Goal: Task Accomplishment & Management: Complete application form

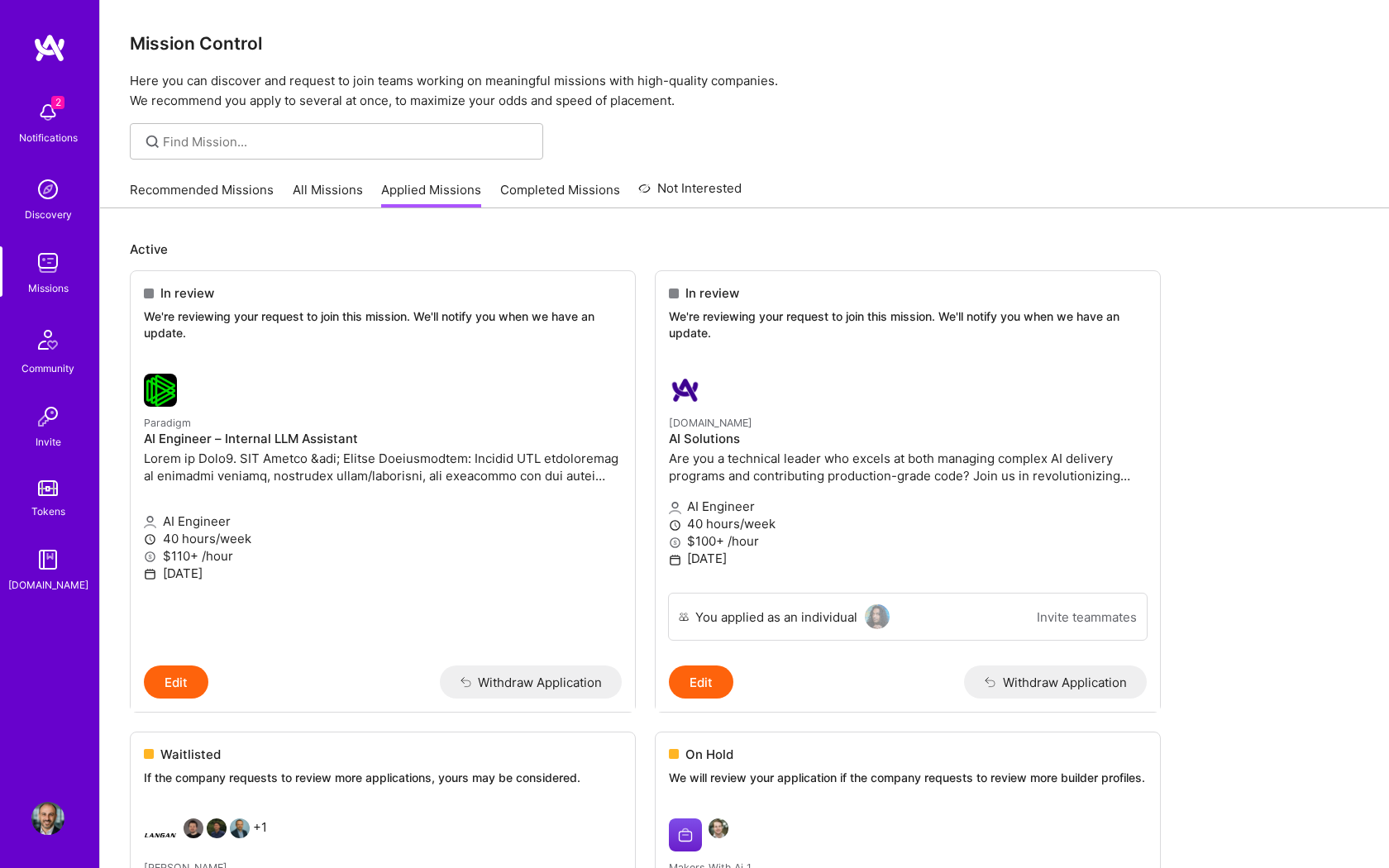
click at [966, 102] on p "Here you can discover and request to join teams working on meaningful missions …" at bounding box center [744, 91] width 1229 height 40
click at [354, 395] on div at bounding box center [303, 390] width 318 height 33
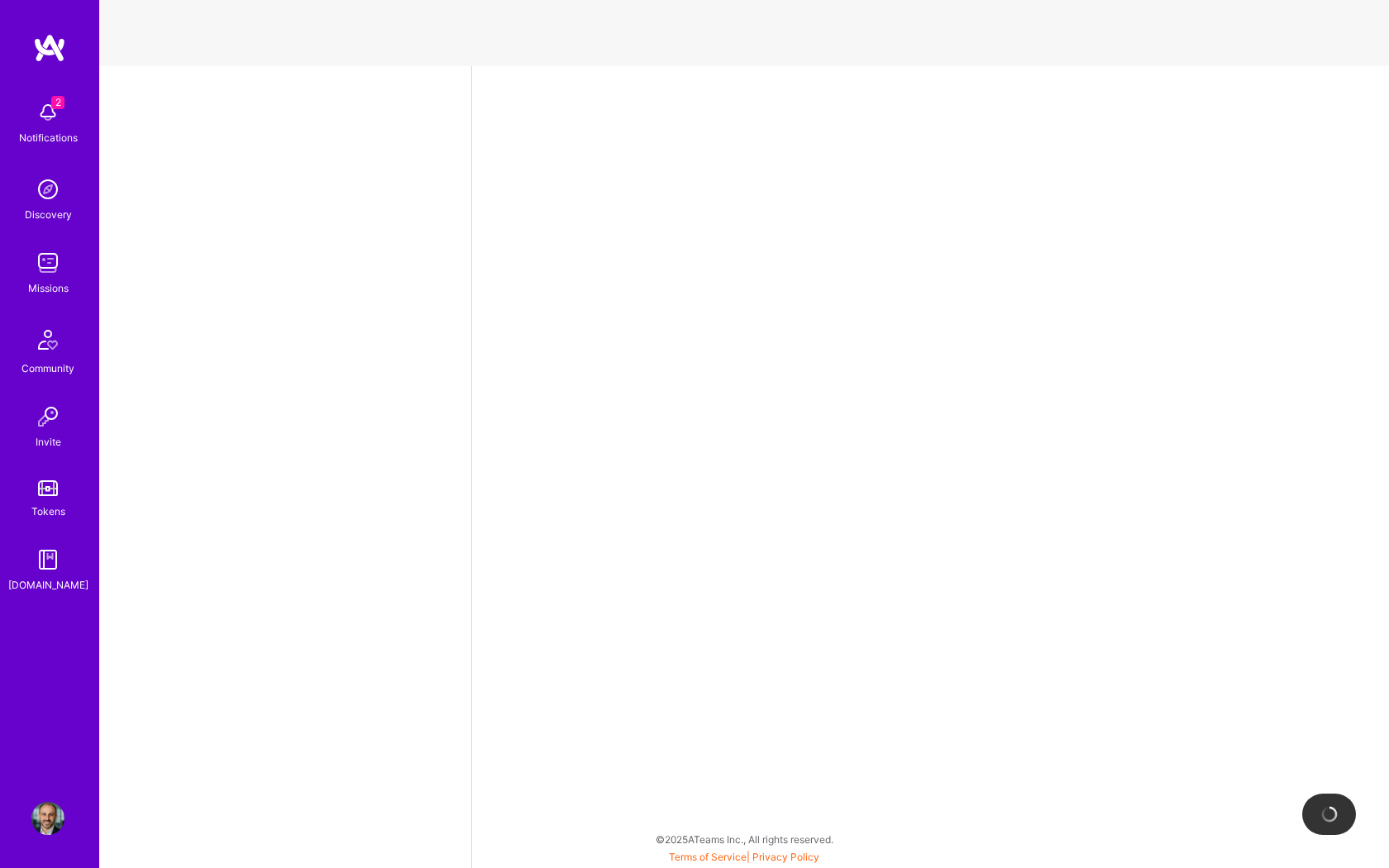
select select "US"
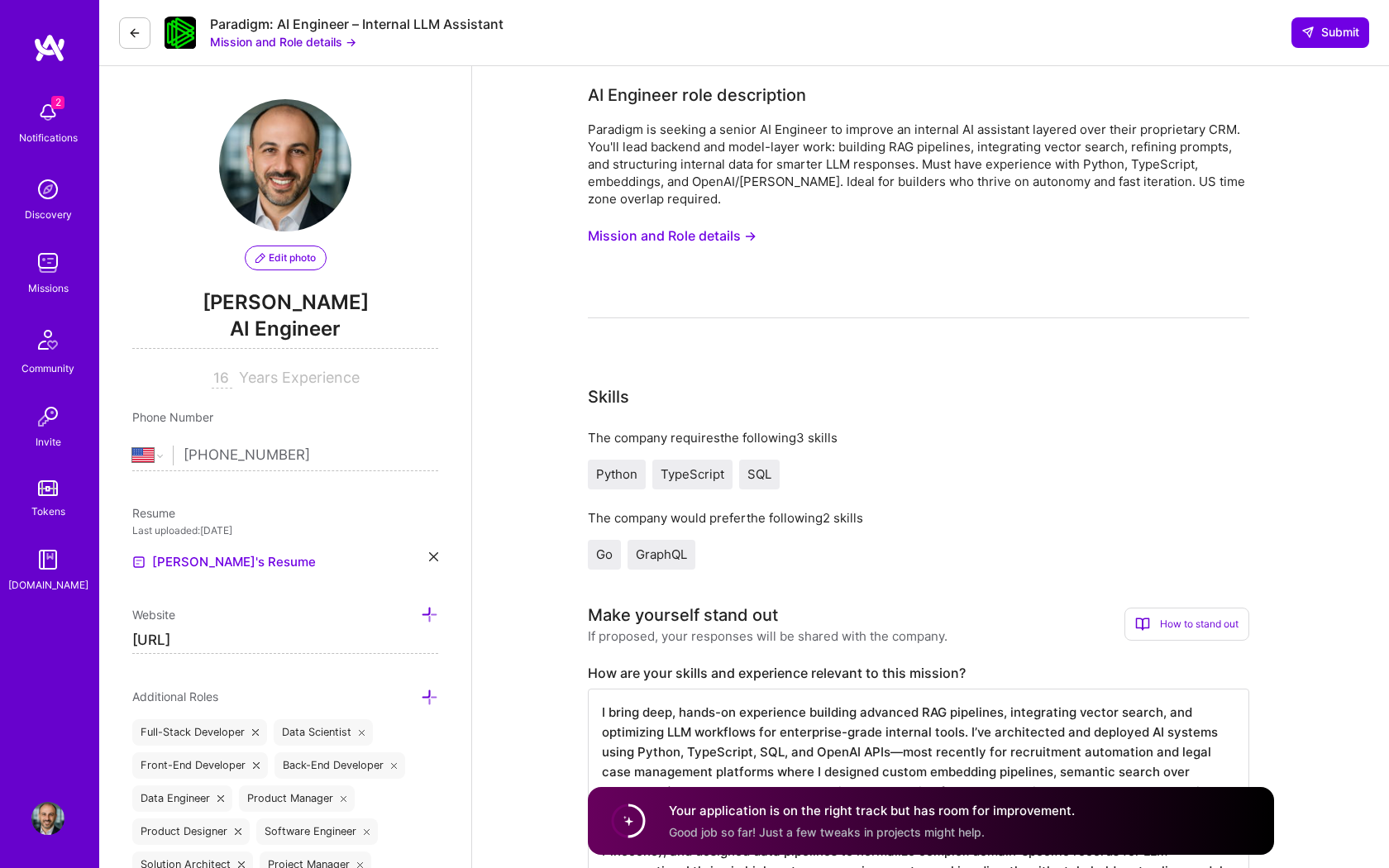
click at [129, 36] on icon at bounding box center [135, 33] width 14 height 14
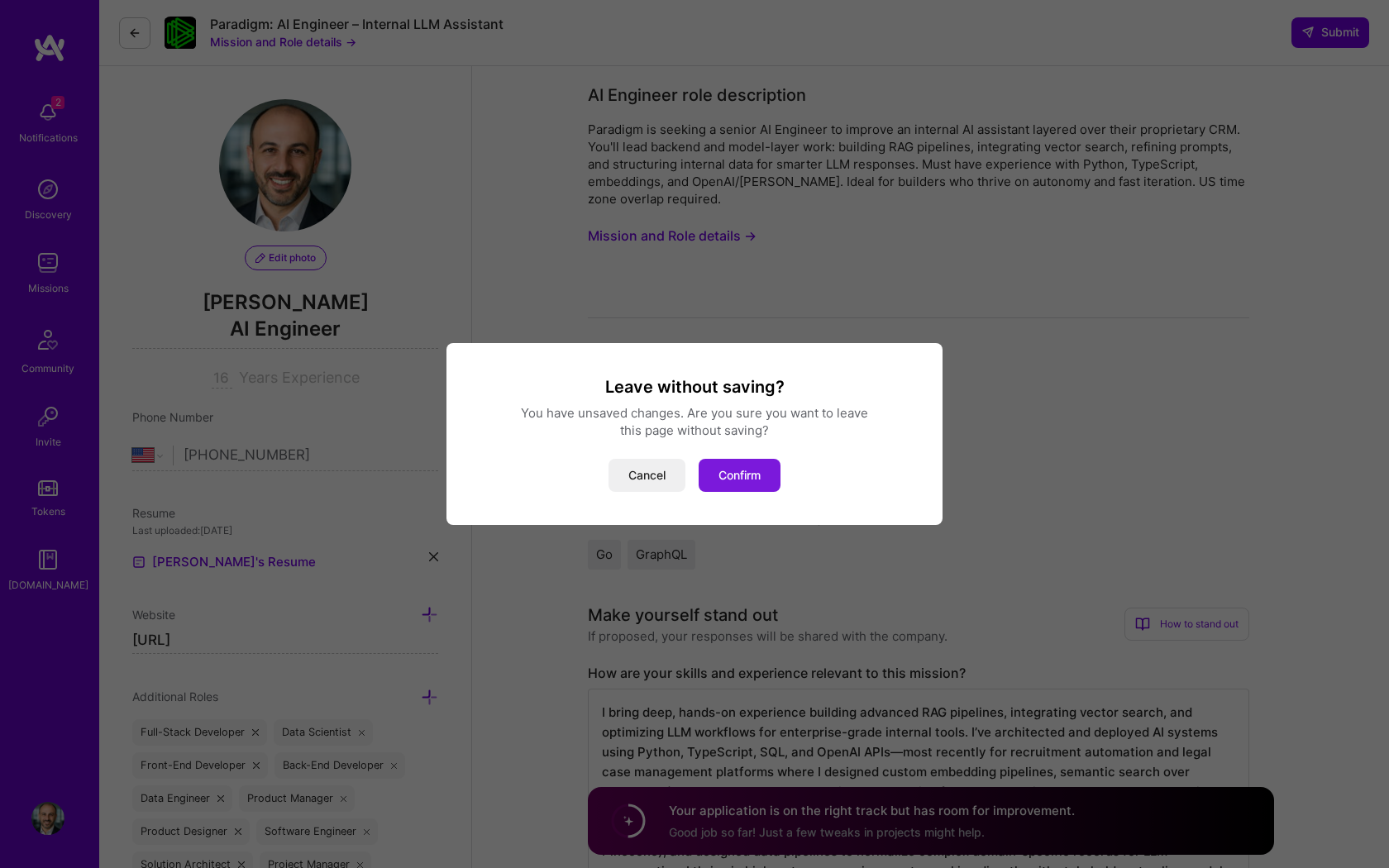
click at [744, 465] on button "Confirm" at bounding box center [739, 475] width 82 height 33
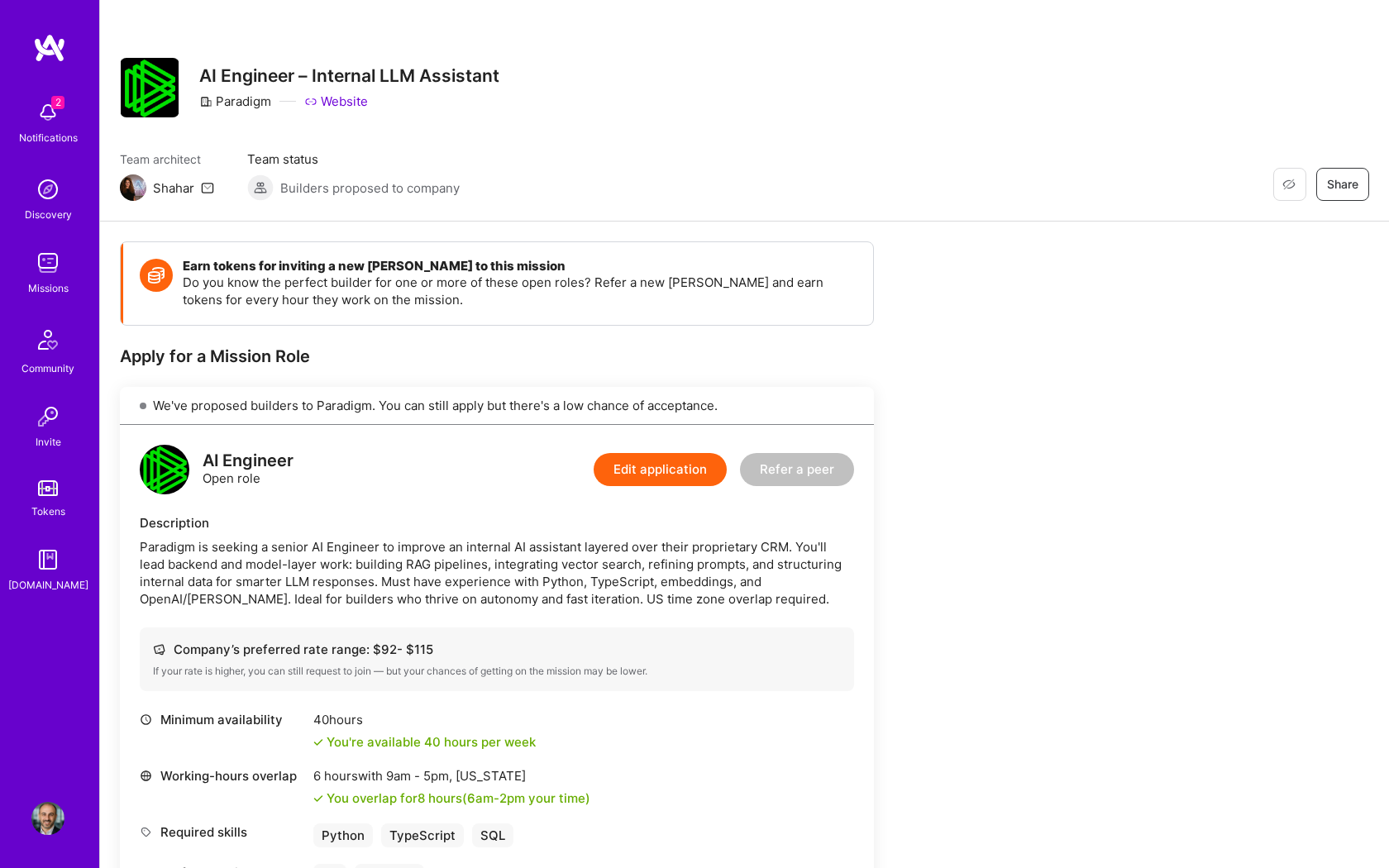
click at [47, 274] on img at bounding box center [47, 262] width 33 height 33
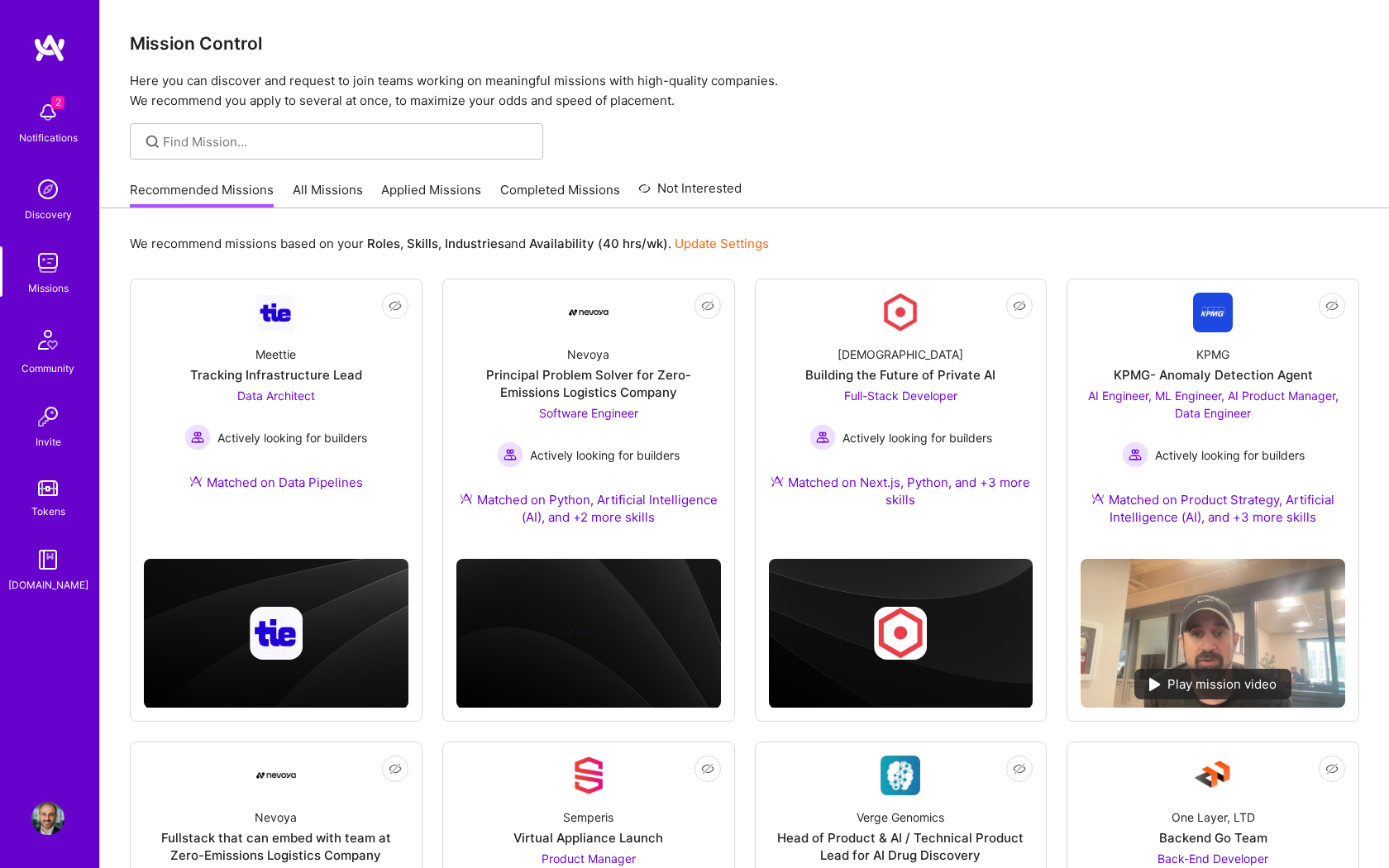
click at [332, 179] on div "Recommended Missions All Missions Applied Missions Completed Missions Not Inter…" at bounding box center [435, 190] width 612 height 36
click at [332, 190] on link "All Missions" at bounding box center [327, 195] width 70 height 27
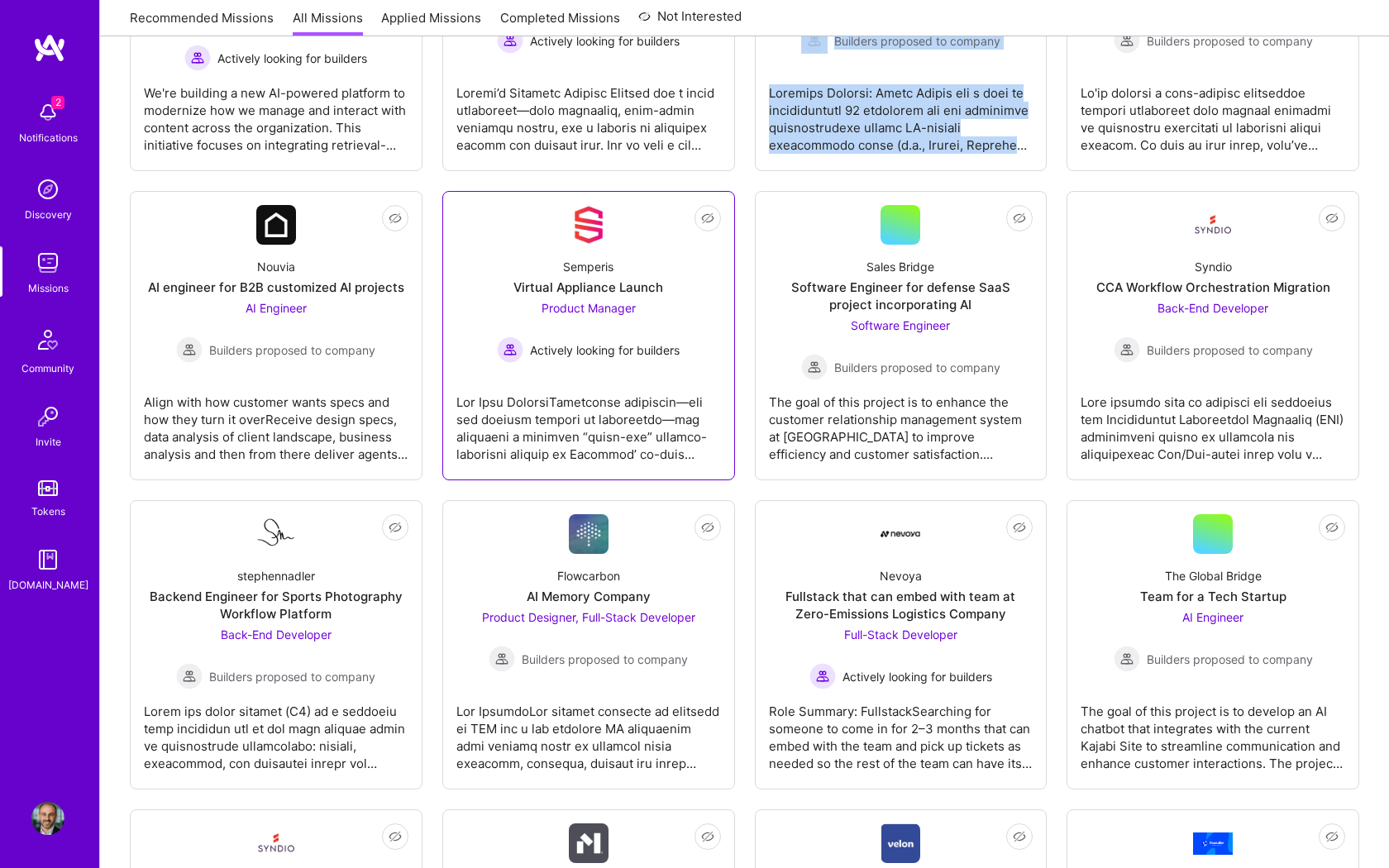
scroll to position [1053, 0]
